Goal: Obtain resource: Download file/media

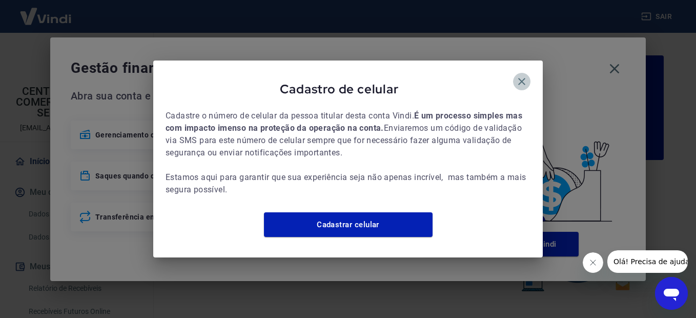
click at [525, 75] on icon "button" at bounding box center [521, 81] width 12 height 12
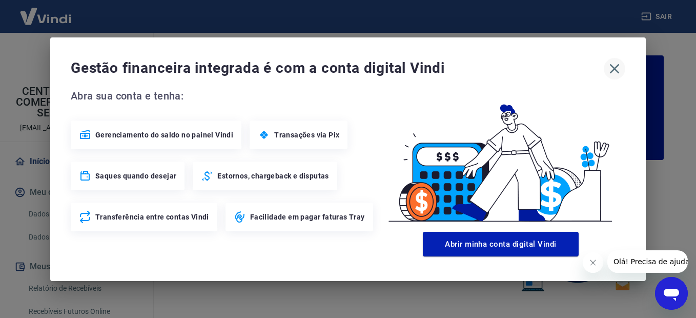
click at [611, 66] on icon "button" at bounding box center [615, 69] width 10 height 10
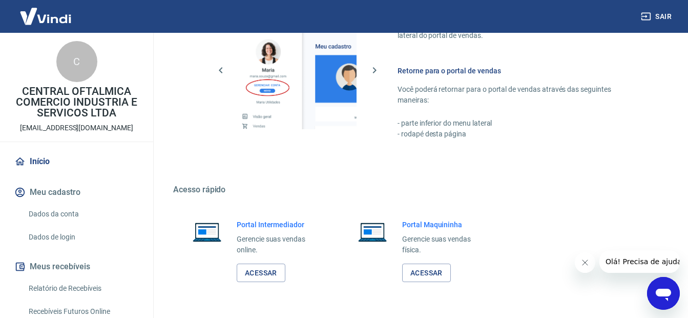
scroll to position [629, 0]
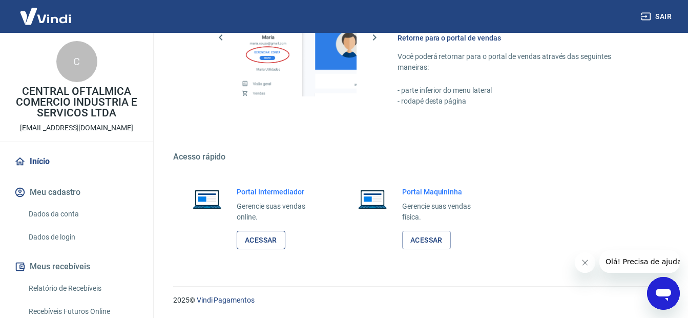
click at [260, 234] on link "Acessar" at bounding box center [261, 240] width 49 height 19
click at [663, 17] on button "Sair" at bounding box center [657, 16] width 37 height 19
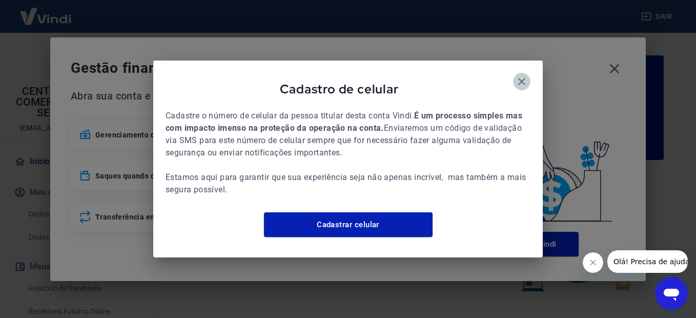
click at [523, 78] on icon "button" at bounding box center [521, 81] width 7 height 7
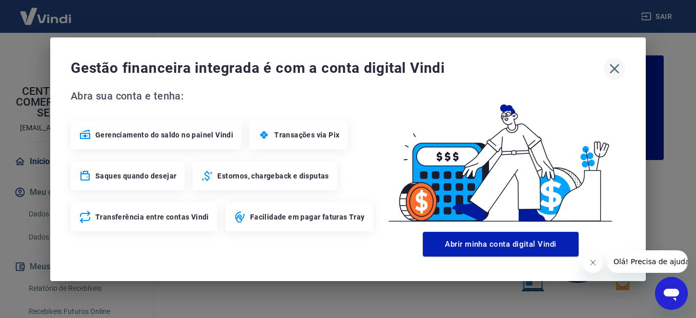
click at [613, 67] on icon "button" at bounding box center [615, 69] width 10 height 10
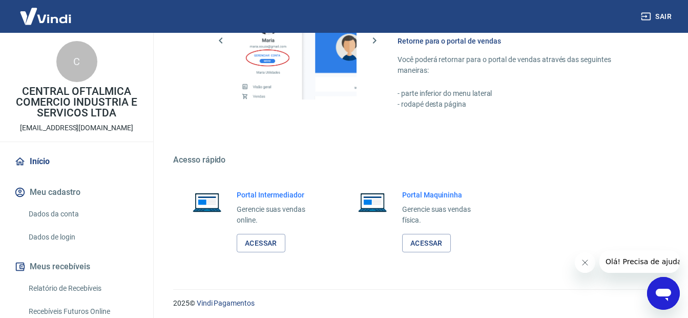
scroll to position [629, 0]
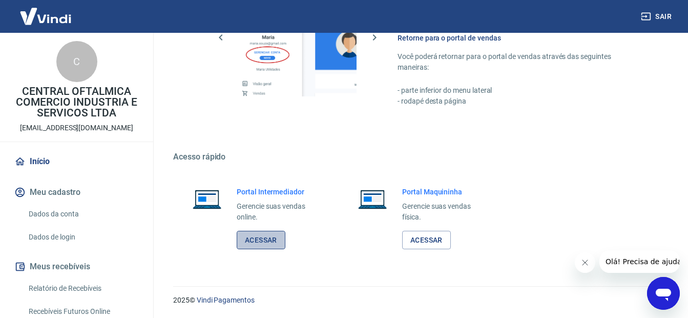
click at [267, 236] on link "Acessar" at bounding box center [261, 240] width 49 height 19
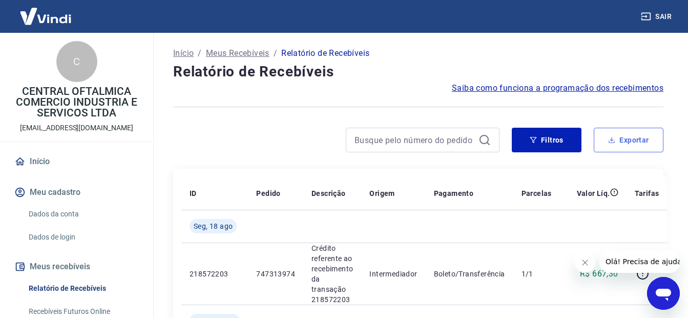
click at [640, 139] on button "Exportar" at bounding box center [629, 140] width 70 height 25
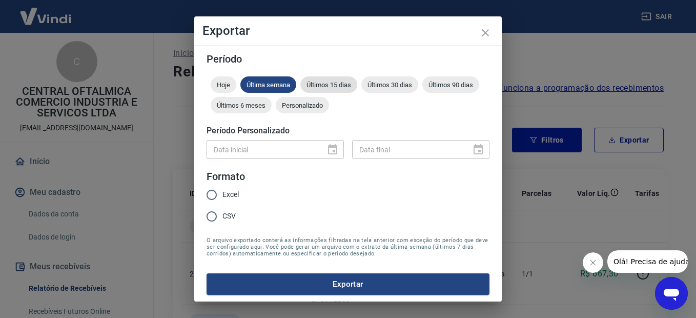
click at [336, 85] on span "Últimos 15 dias" at bounding box center [328, 85] width 57 height 8
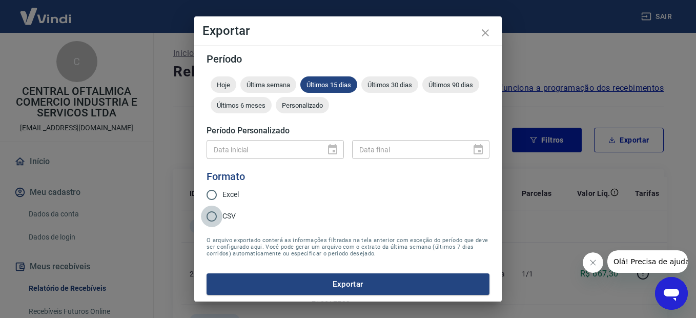
click at [215, 215] on input "CSV" at bounding box center [212, 216] width 22 height 22
radio input "true"
click at [349, 288] on button "Exportar" at bounding box center [347, 284] width 283 height 22
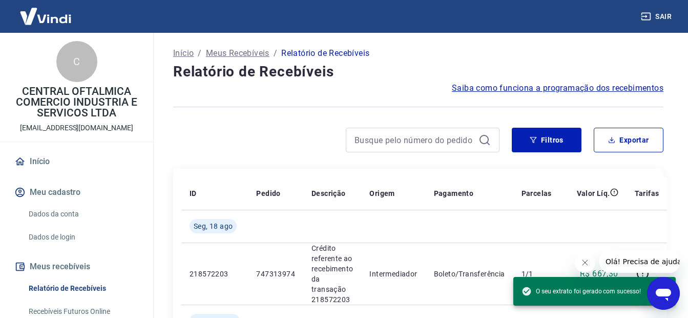
click at [247, 136] on div at bounding box center [336, 140] width 326 height 25
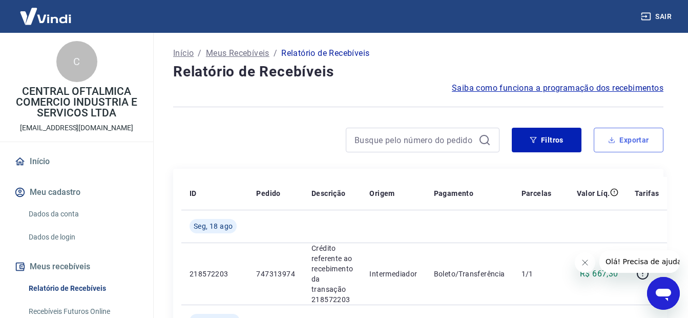
click at [619, 140] on button "Exportar" at bounding box center [629, 140] width 70 height 25
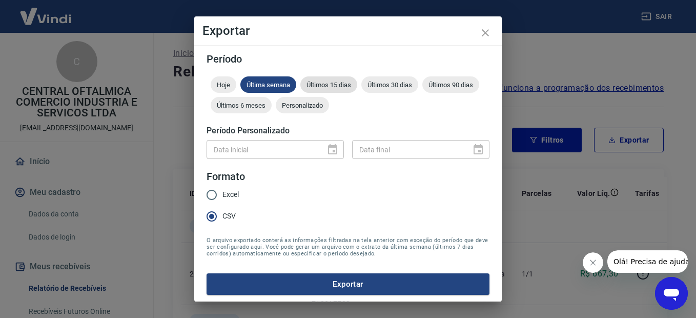
click at [340, 88] on span "Últimos 15 dias" at bounding box center [328, 85] width 57 height 8
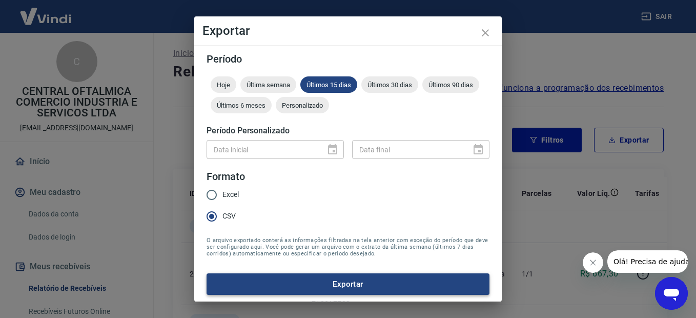
click at [344, 283] on button "Exportar" at bounding box center [347, 284] width 283 height 22
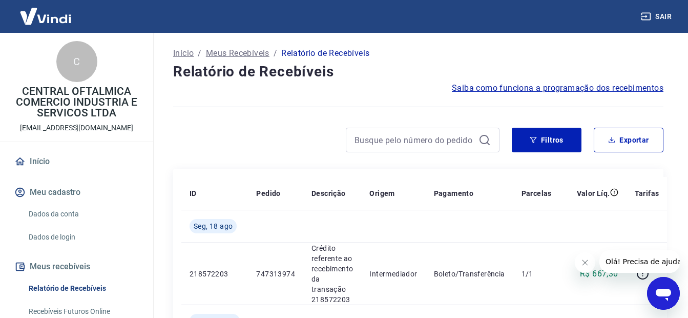
click at [659, 17] on button "Sair" at bounding box center [657, 16] width 37 height 19
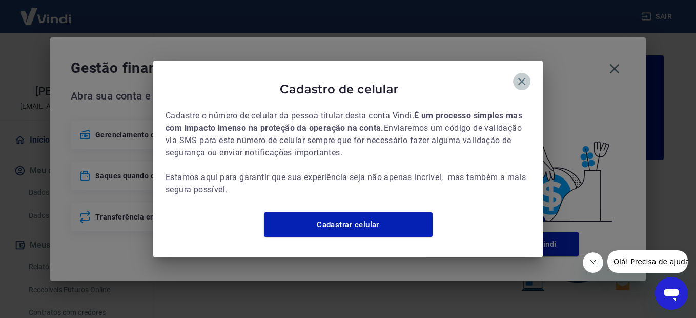
click at [525, 75] on icon "button" at bounding box center [521, 81] width 12 height 12
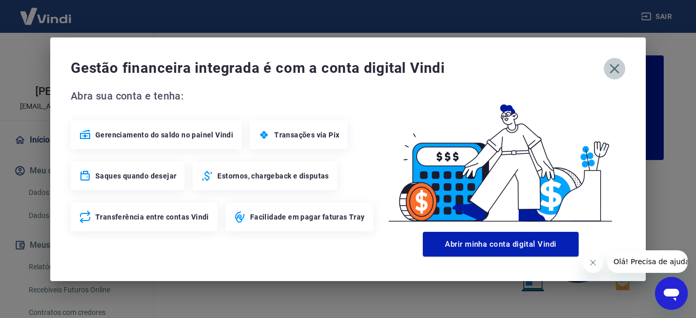
click at [618, 67] on icon "button" at bounding box center [614, 68] width 16 height 16
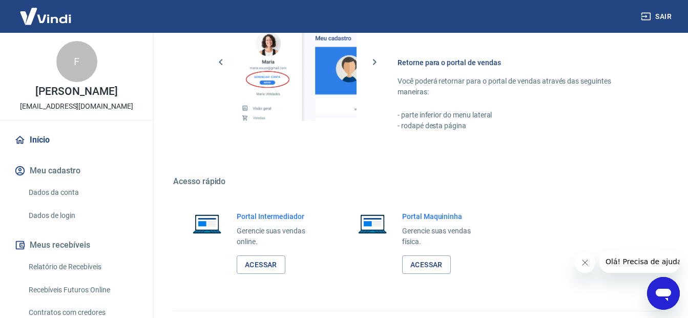
scroll to position [609, 0]
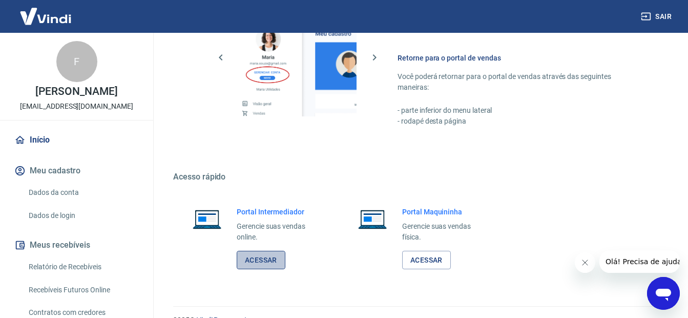
click at [265, 259] on link "Acessar" at bounding box center [261, 260] width 49 height 19
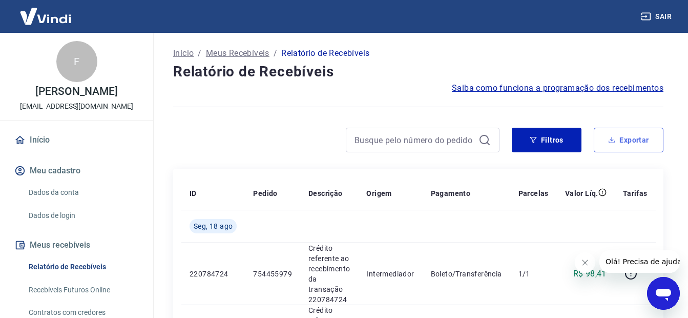
click at [640, 139] on button "Exportar" at bounding box center [629, 140] width 70 height 25
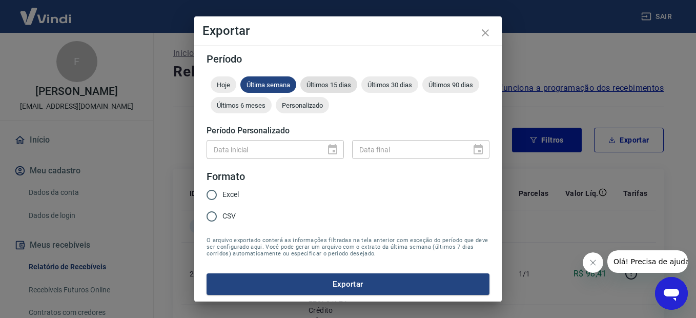
click at [325, 85] on span "Últimos 15 dias" at bounding box center [328, 85] width 57 height 8
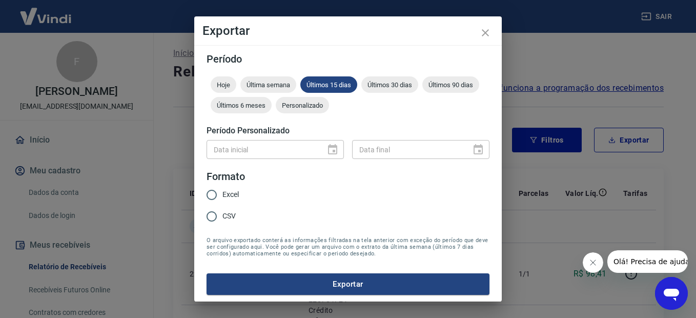
click at [212, 216] on input "CSV" at bounding box center [212, 216] width 22 height 22
radio input "true"
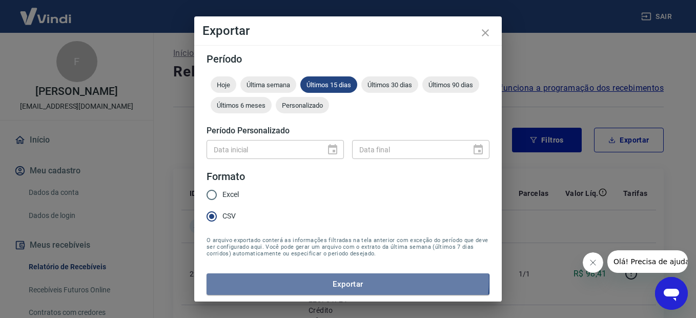
click at [347, 281] on button "Exportar" at bounding box center [347, 284] width 283 height 22
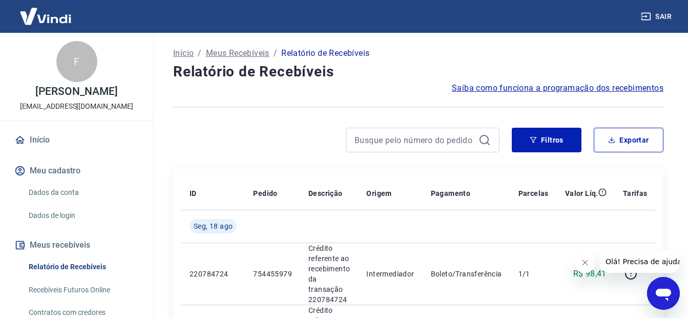
click at [659, 17] on button "Sair" at bounding box center [657, 16] width 37 height 19
click at [636, 136] on button "Exportar" at bounding box center [629, 140] width 70 height 25
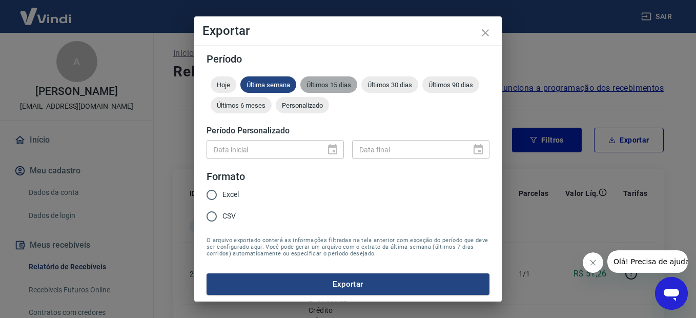
click at [334, 86] on span "Últimos 15 dias" at bounding box center [328, 85] width 57 height 8
click at [211, 220] on input "CSV" at bounding box center [212, 216] width 22 height 22
radio input "true"
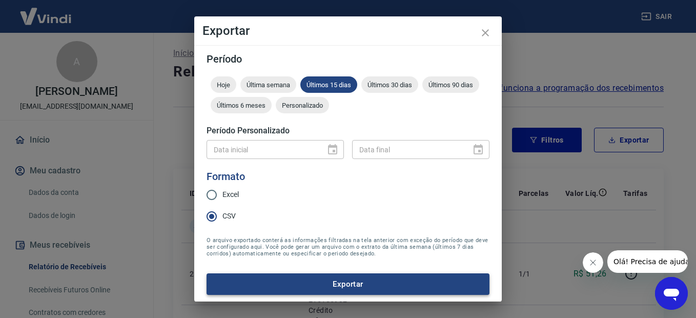
click at [343, 286] on button "Exportar" at bounding box center [347, 284] width 283 height 22
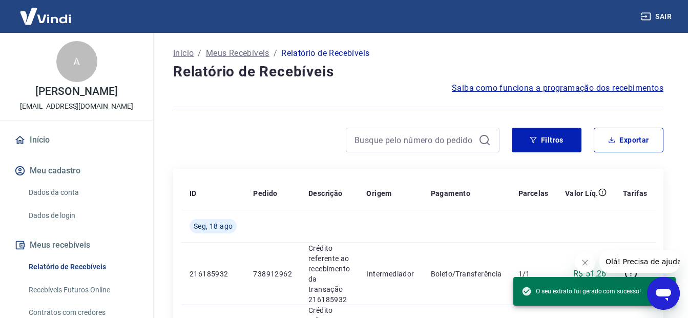
drag, startPoint x: 271, startPoint y: 158, endPoint x: 263, endPoint y: 154, distance: 8.7
click at [271, 159] on div "Filtros Exportar" at bounding box center [418, 144] width 490 height 33
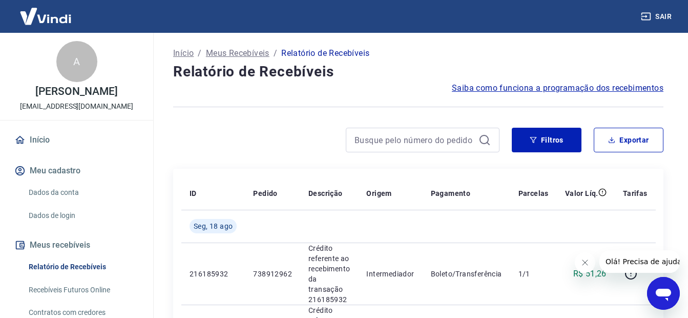
click at [43, 149] on link "Início" at bounding box center [76, 140] width 129 height 23
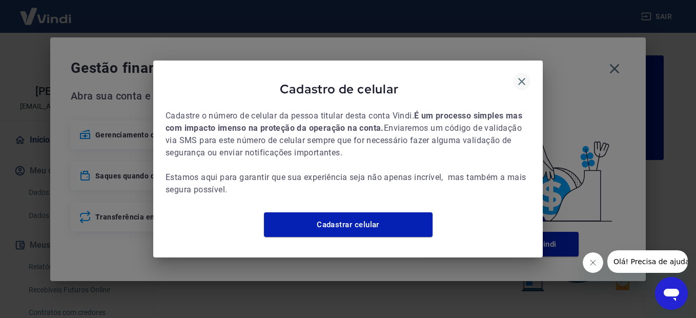
click at [521, 78] on icon "button" at bounding box center [521, 81] width 7 height 7
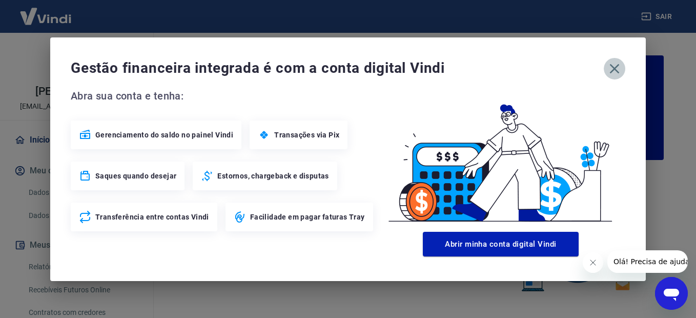
click at [614, 70] on icon "button" at bounding box center [614, 68] width 16 height 16
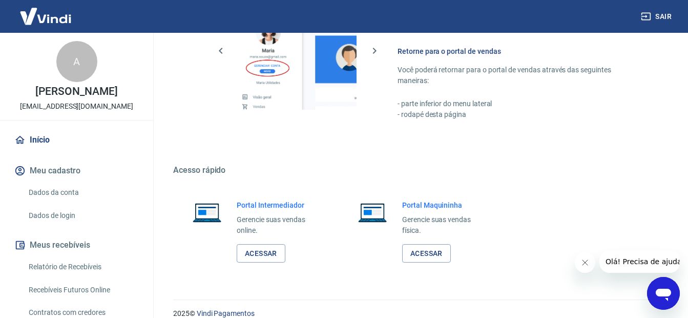
scroll to position [629, 0]
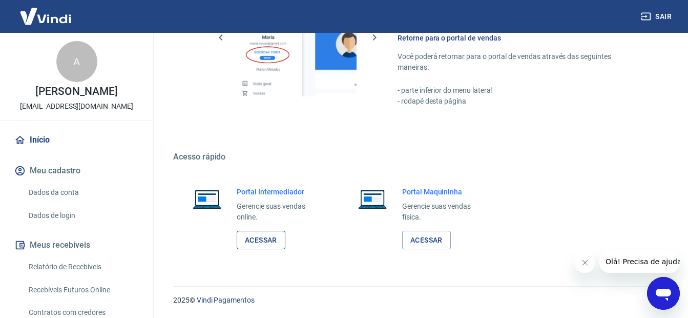
click at [263, 238] on link "Acessar" at bounding box center [261, 240] width 49 height 19
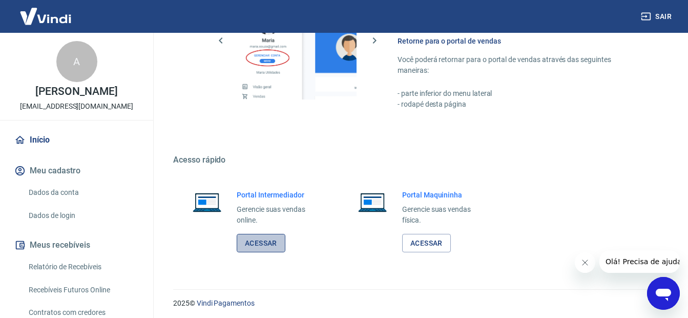
click at [241, 246] on link "Acessar" at bounding box center [261, 243] width 49 height 19
click at [667, 20] on button "Sair" at bounding box center [657, 16] width 37 height 19
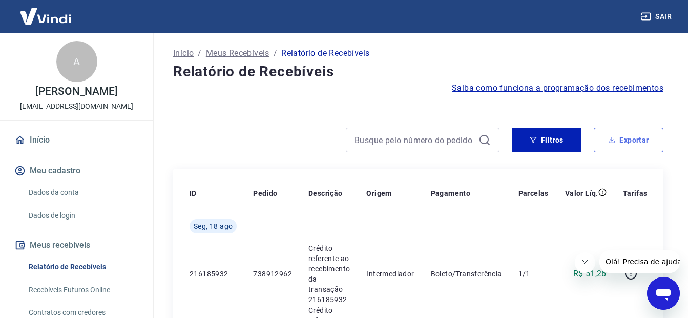
click at [637, 139] on button "Exportar" at bounding box center [629, 140] width 70 height 25
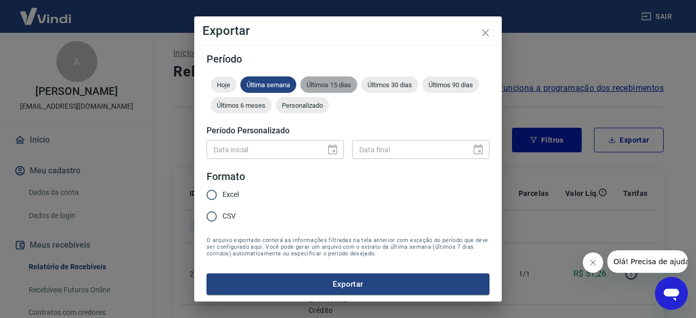
click at [338, 85] on span "Últimos 15 dias" at bounding box center [328, 85] width 57 height 8
click at [212, 218] on input "CSV" at bounding box center [212, 216] width 22 height 22
radio input "true"
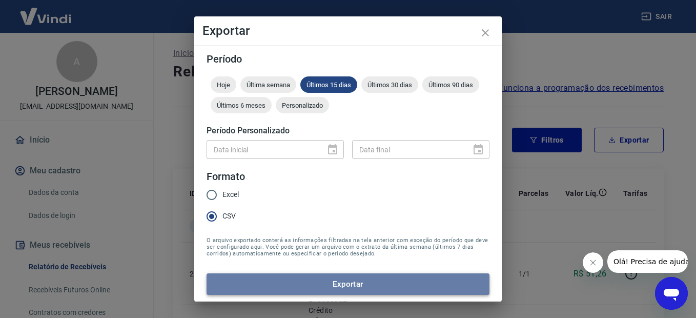
click at [354, 287] on button "Exportar" at bounding box center [347, 284] width 283 height 22
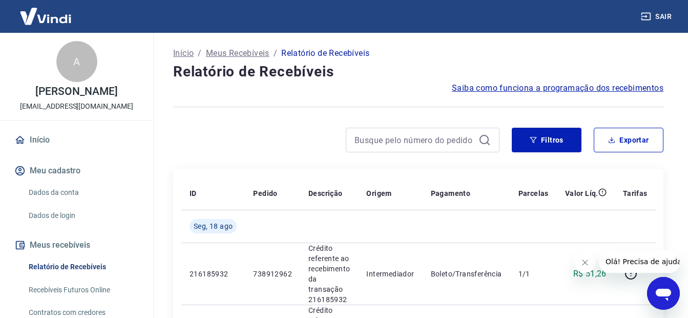
click at [34, 149] on link "Início" at bounding box center [76, 140] width 129 height 23
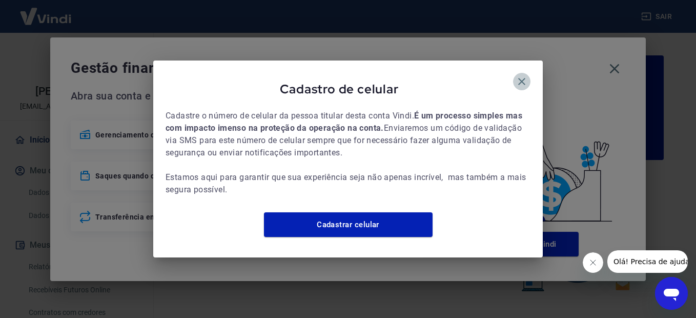
click at [517, 76] on icon "button" at bounding box center [521, 81] width 12 height 12
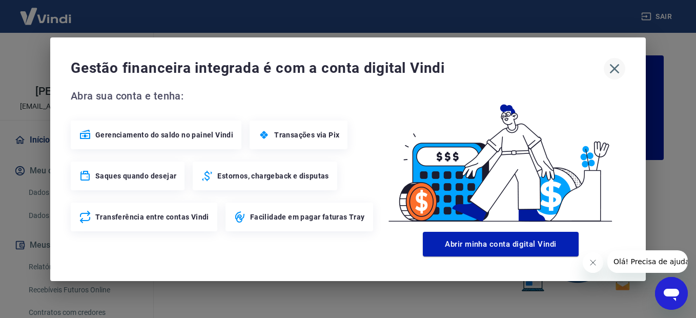
click at [613, 70] on icon "button" at bounding box center [615, 69] width 10 height 10
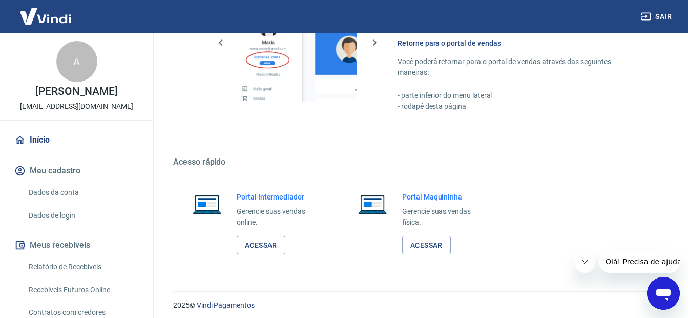
scroll to position [629, 0]
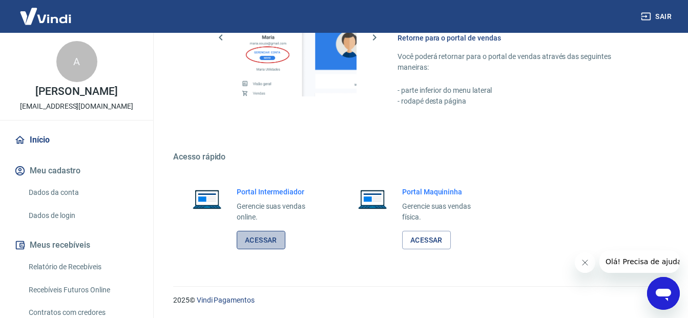
click at [268, 238] on link "Acessar" at bounding box center [261, 240] width 49 height 19
click at [668, 15] on button "Sair" at bounding box center [657, 16] width 37 height 19
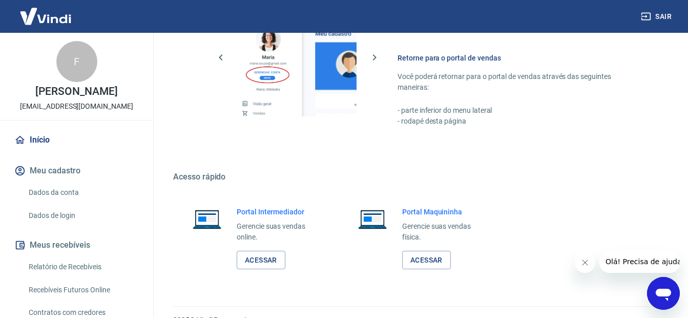
scroll to position [609, 0]
click at [665, 15] on button "Sair" at bounding box center [657, 16] width 37 height 19
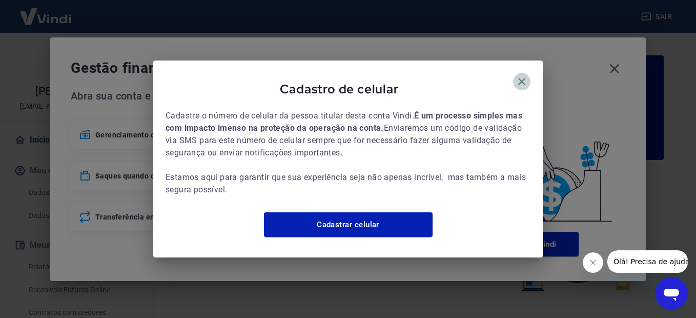
drag, startPoint x: 522, startPoint y: 75, endPoint x: 531, endPoint y: 71, distance: 10.1
click at [522, 75] on icon "button" at bounding box center [521, 81] width 12 height 12
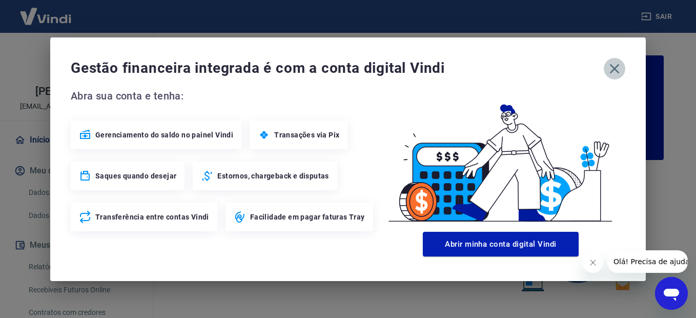
click at [612, 68] on icon "button" at bounding box center [614, 68] width 16 height 16
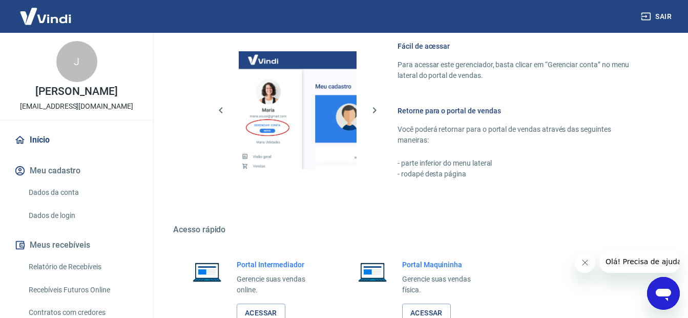
scroll to position [629, 0]
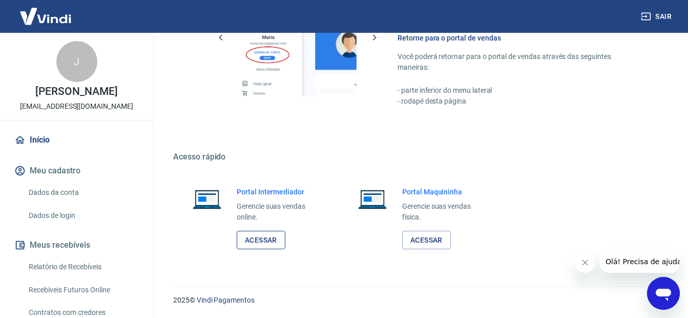
click at [263, 244] on link "Acessar" at bounding box center [261, 240] width 49 height 19
click at [256, 239] on link "Acessar" at bounding box center [261, 240] width 49 height 19
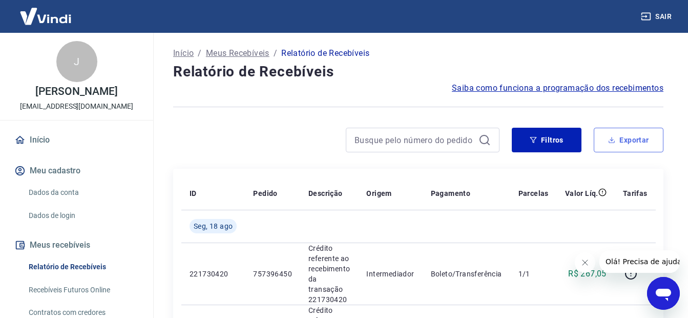
click at [627, 139] on button "Exportar" at bounding box center [629, 140] width 70 height 25
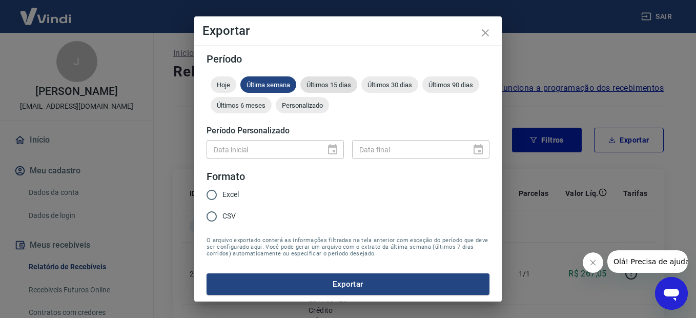
click at [332, 84] on span "Últimos 15 dias" at bounding box center [328, 85] width 57 height 8
click at [334, 84] on span "Últimos 15 dias" at bounding box center [328, 85] width 57 height 8
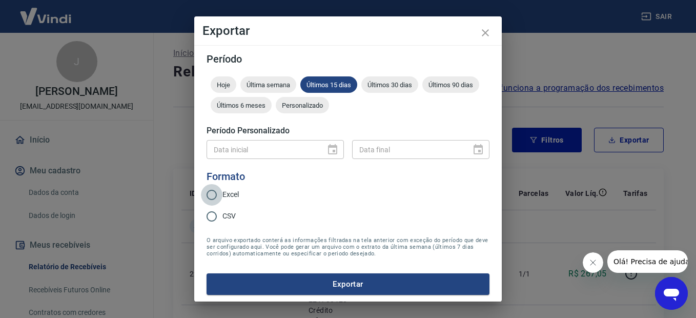
click at [212, 196] on input "Excel" at bounding box center [212, 195] width 22 height 22
radio input "true"
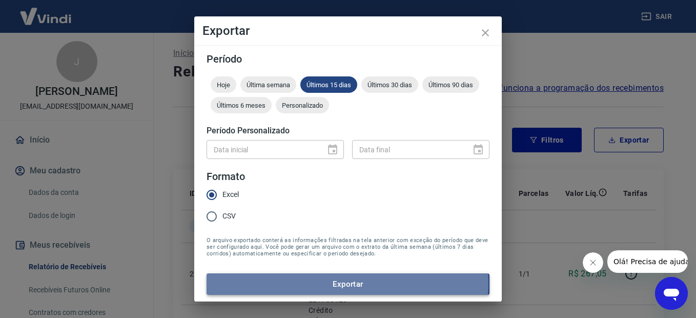
click at [347, 283] on button "Exportar" at bounding box center [347, 284] width 283 height 22
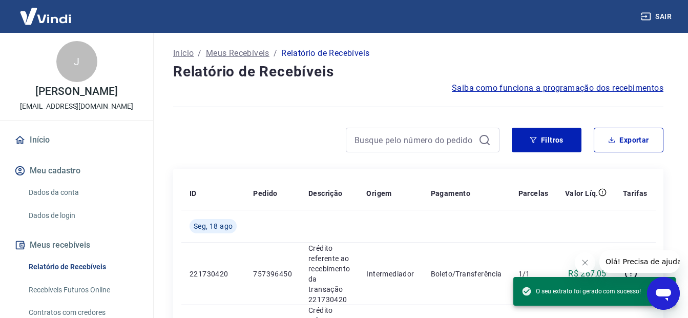
drag, startPoint x: 232, startPoint y: 155, endPoint x: 238, endPoint y: 149, distance: 8.7
click at [232, 155] on div "Filtros Exportar" at bounding box center [418, 144] width 490 height 33
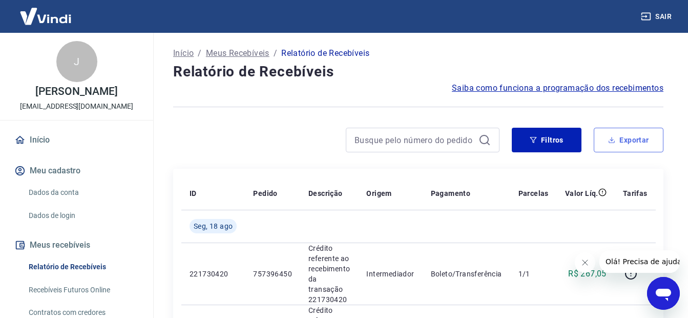
click at [635, 142] on button "Exportar" at bounding box center [629, 140] width 70 height 25
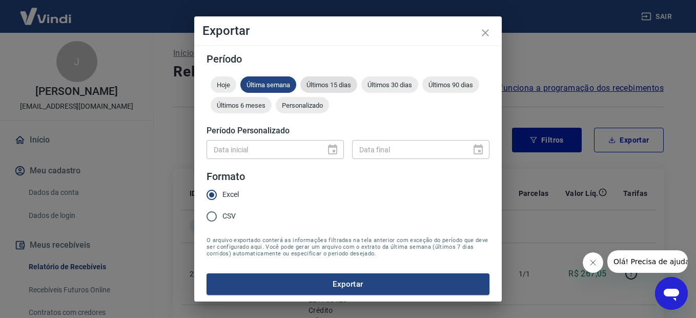
click at [328, 85] on span "Últimos 15 dias" at bounding box center [328, 85] width 57 height 8
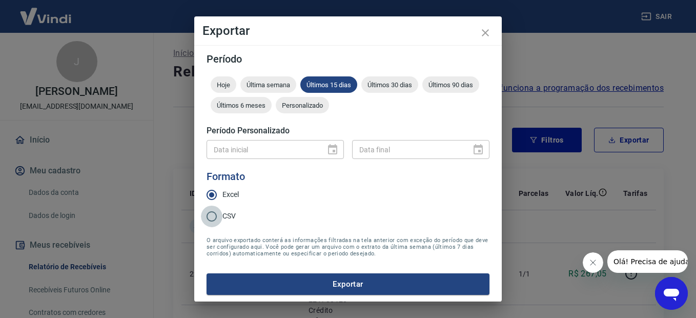
click at [213, 218] on input "CSV" at bounding box center [212, 216] width 22 height 22
radio input "true"
click at [349, 283] on button "Exportar" at bounding box center [347, 284] width 283 height 22
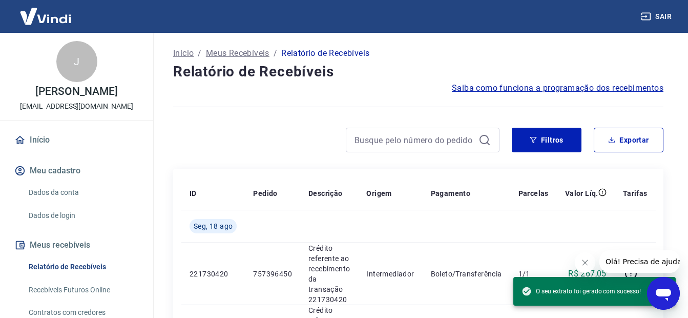
click at [218, 132] on div at bounding box center [336, 140] width 326 height 25
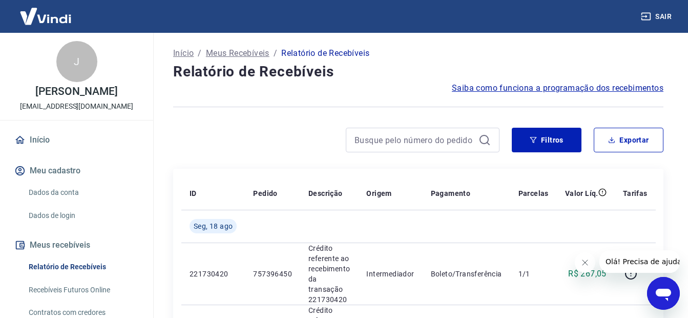
drag, startPoint x: 282, startPoint y: 150, endPoint x: 337, endPoint y: 126, distance: 59.4
click at [282, 149] on div at bounding box center [336, 140] width 326 height 25
click at [668, 15] on button "Sair" at bounding box center [657, 16] width 37 height 19
click at [639, 141] on button "Exportar" at bounding box center [629, 140] width 70 height 25
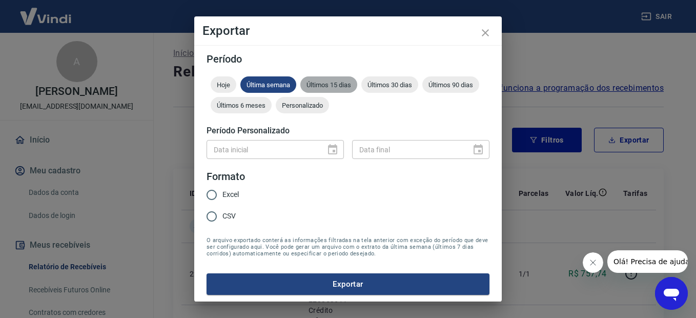
click at [338, 77] on div "Últimos 15 dias" at bounding box center [328, 84] width 57 height 16
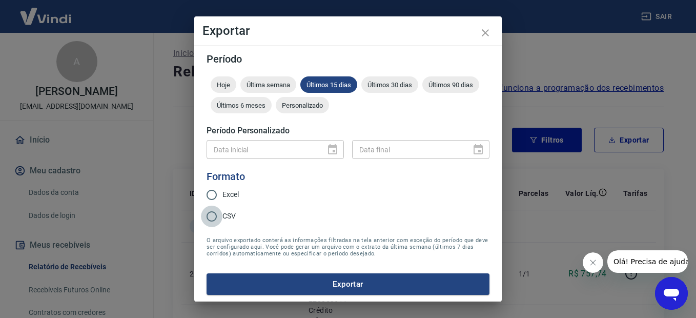
click at [214, 218] on input "CSV" at bounding box center [212, 216] width 22 height 22
radio input "true"
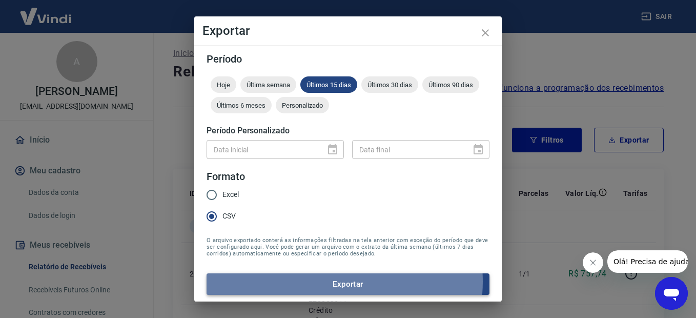
click at [332, 281] on button "Exportar" at bounding box center [347, 284] width 283 height 22
